Goal: Complete application form: Complete application form

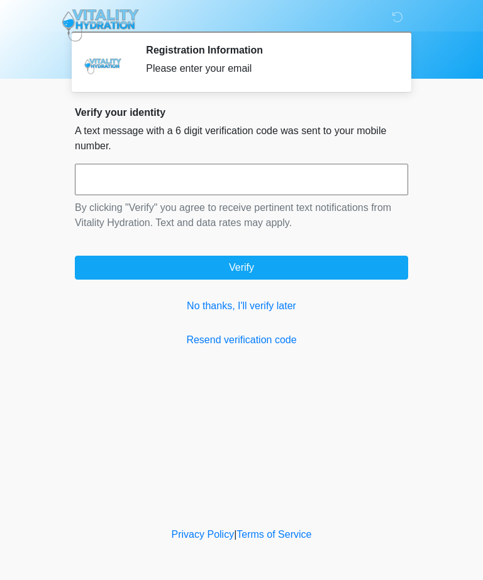
click at [304, 181] on input "text" at bounding box center [242, 179] width 334 height 31
type input "******"
click at [314, 265] on button "Verify" at bounding box center [242, 268] width 334 height 24
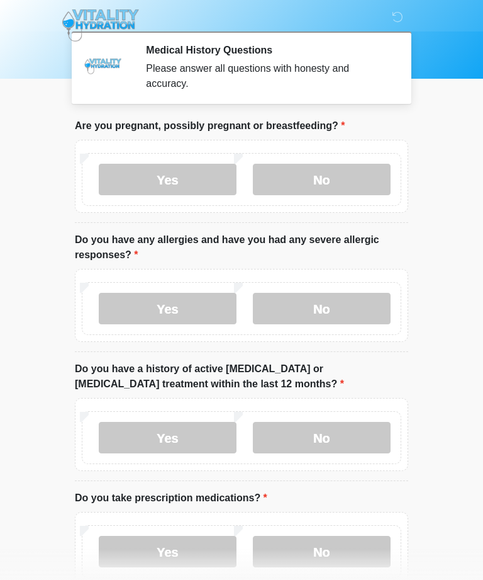
click at [337, 171] on label "No" at bounding box center [322, 179] width 138 height 31
click at [335, 302] on label "No" at bounding box center [322, 308] width 138 height 31
click at [352, 432] on label "No" at bounding box center [322, 437] width 138 height 31
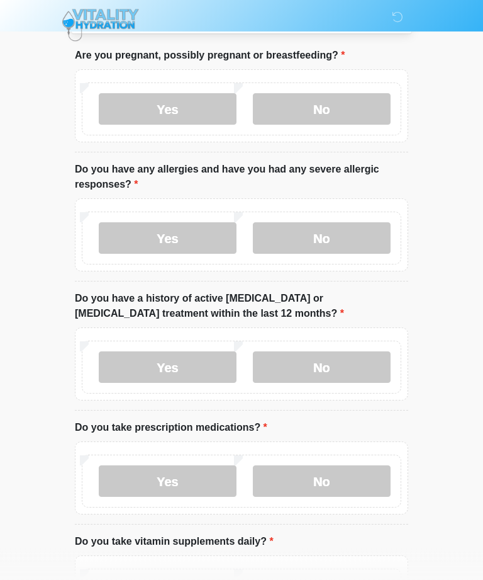
scroll to position [70, 0]
click at [125, 473] on label "Yes" at bounding box center [168, 480] width 138 height 31
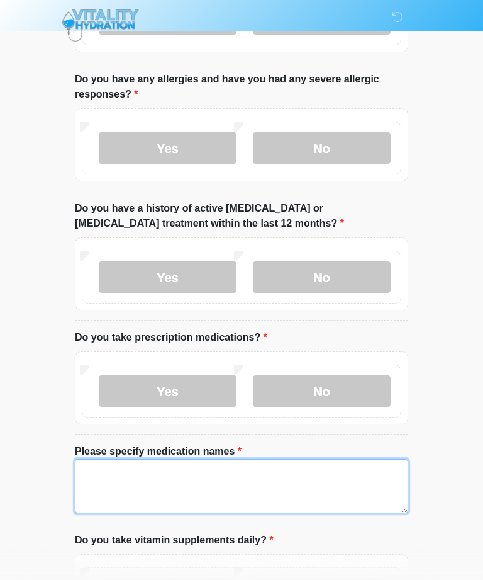
click at [103, 473] on textarea "Please specify medication names" at bounding box center [242, 486] width 334 height 54
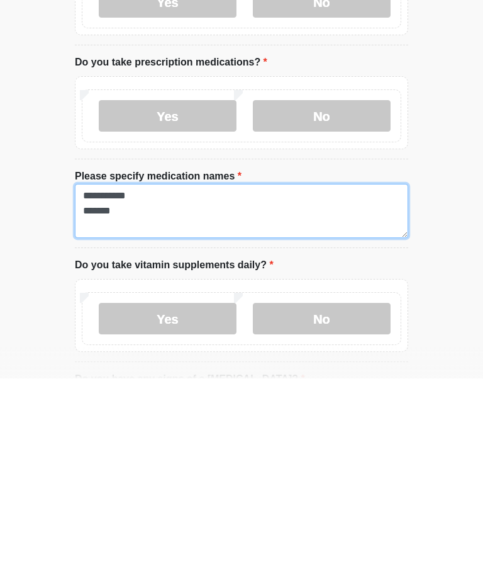
type textarea "**********"
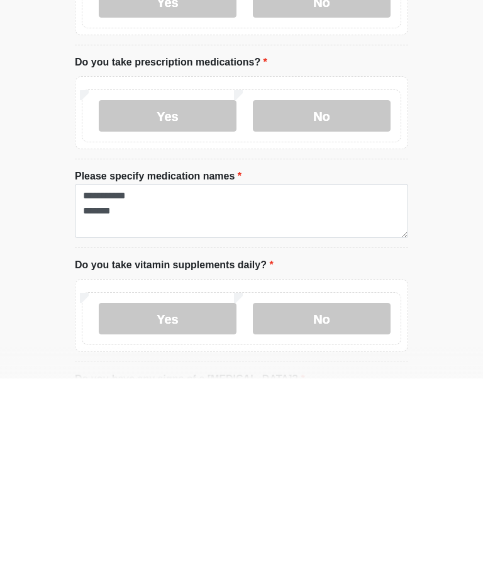
click at [141, 504] on label "Yes" at bounding box center [168, 519] width 138 height 31
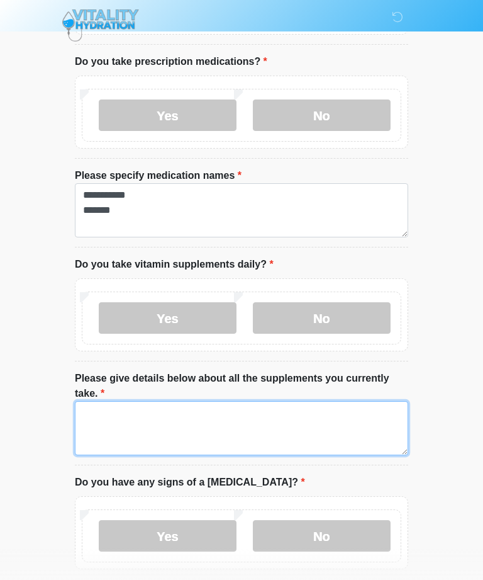
click at [99, 413] on textarea "Please give details below about all the supplements you currently take." at bounding box center [242, 428] width 334 height 54
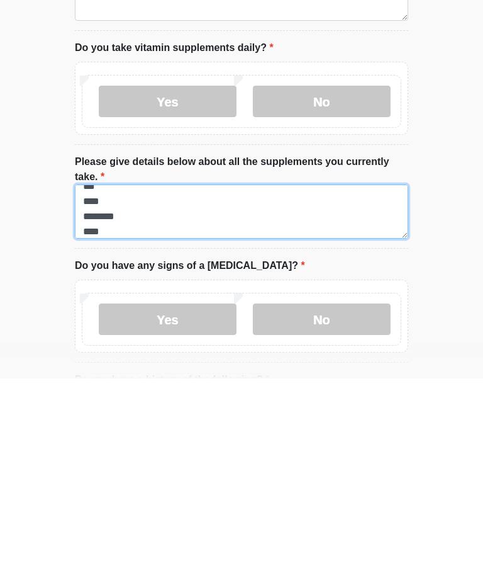
scroll to position [25, 0]
type textarea "*** **** ******** ***"
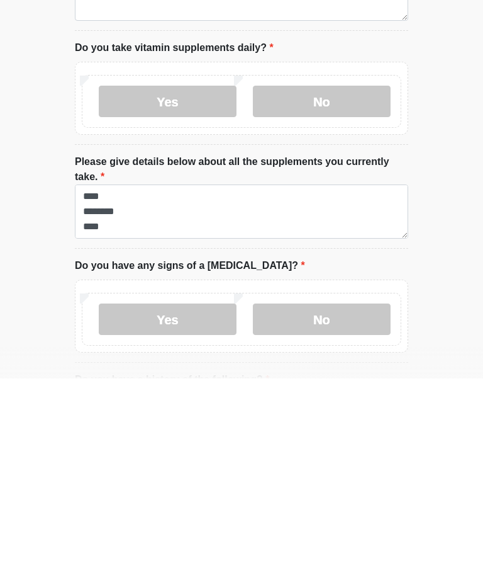
click at [330, 505] on label "No" at bounding box center [322, 520] width 138 height 31
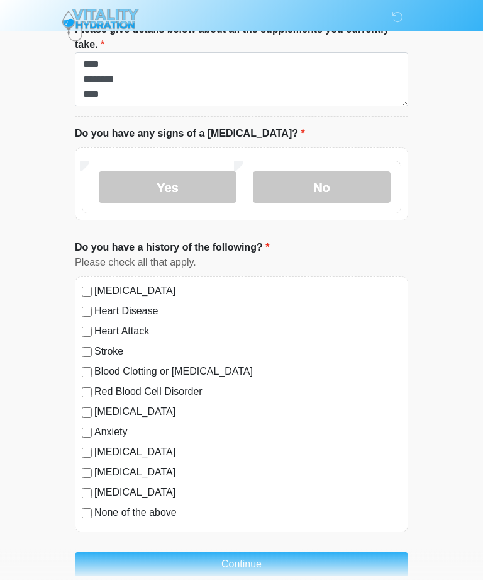
scroll to position [806, 0]
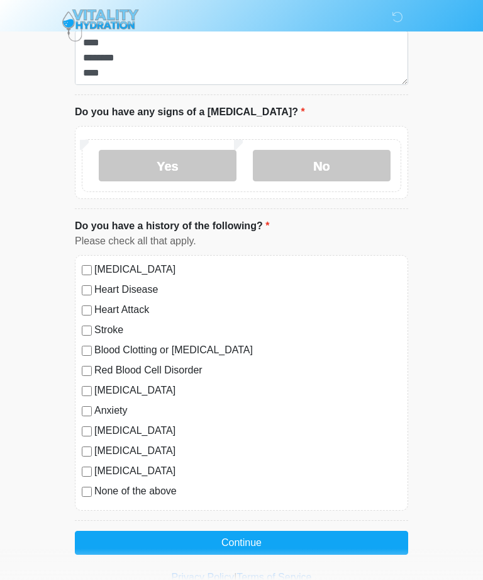
click at [327, 536] on button "Continue" at bounding box center [242, 543] width 334 height 24
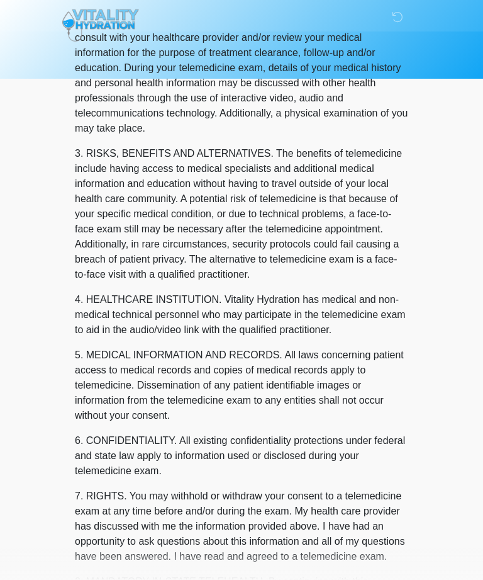
scroll to position [0, 0]
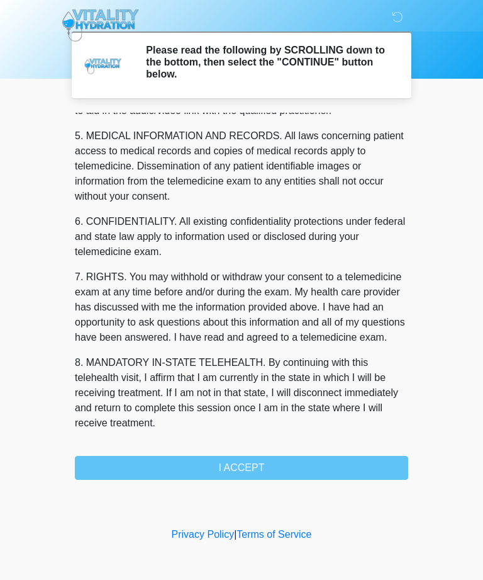
click at [308, 460] on button "I ACCEPT" at bounding box center [242, 468] width 334 height 24
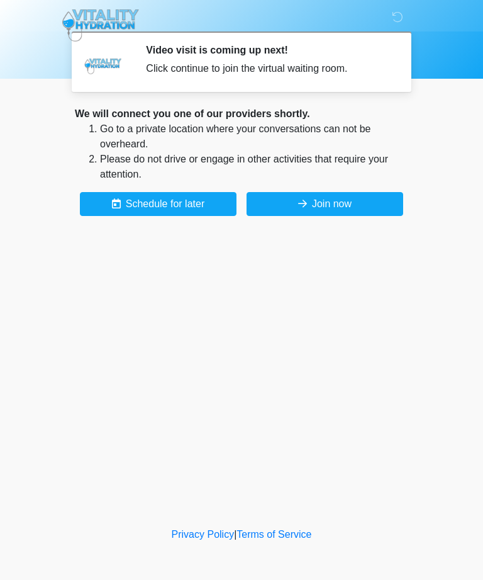
click at [342, 200] on button "Join now" at bounding box center [325, 204] width 157 height 24
